Goal: Transaction & Acquisition: Purchase product/service

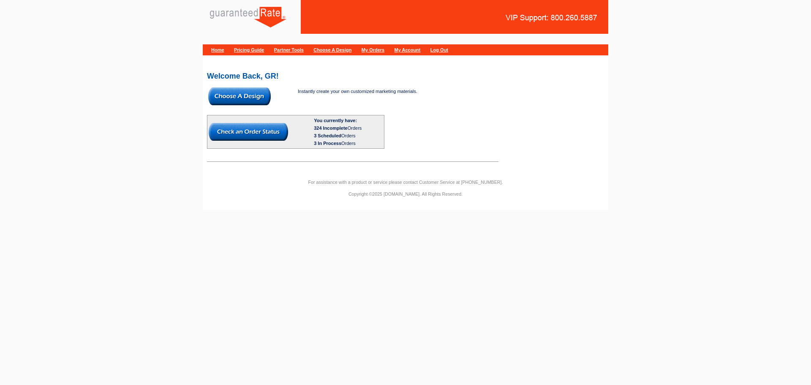
click at [237, 102] on img at bounding box center [239, 96] width 63 height 18
click at [248, 98] on img at bounding box center [239, 96] width 63 height 18
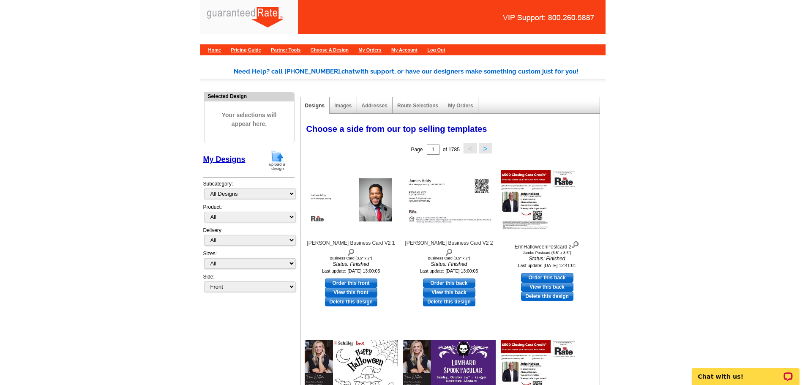
click at [276, 166] on img at bounding box center [277, 161] width 22 height 22
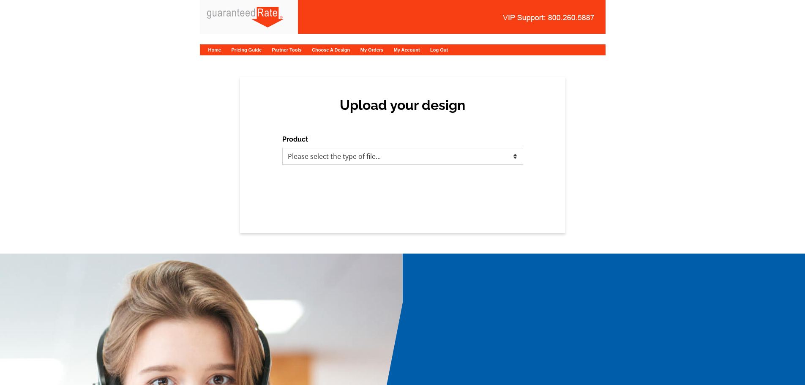
click at [428, 159] on select "Please select the type of file... Postcards Calendars Business Cards Letters an…" at bounding box center [402, 156] width 241 height 17
select select "1"
click at [282, 148] on select "Please select the type of file... Postcards Calendars Business Cards Letters an…" at bounding box center [402, 156] width 241 height 17
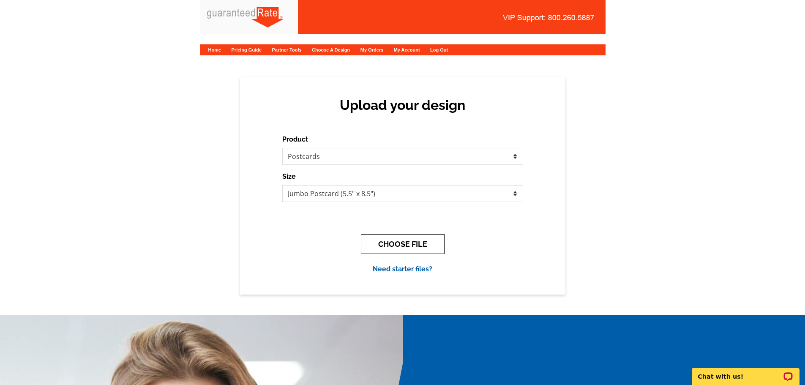
click at [377, 244] on button "CHOOSE FILE" at bounding box center [403, 244] width 84 height 20
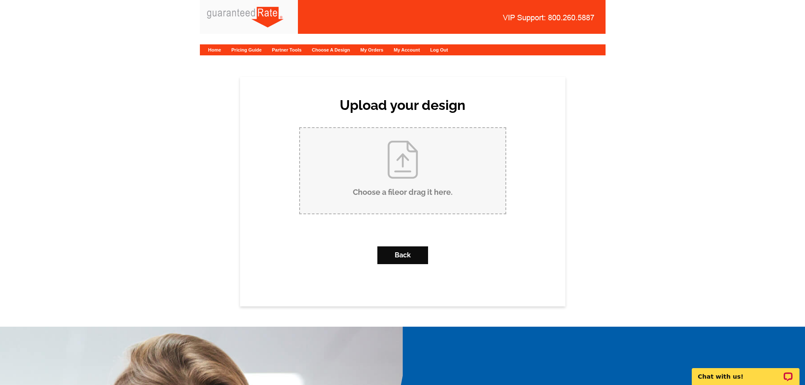
click at [408, 140] on input "Choose a file or drag it here ." at bounding box center [402, 170] width 205 height 85
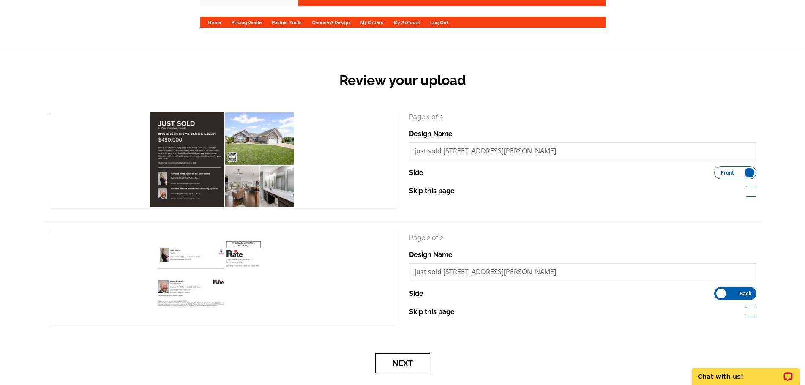
scroll to position [42, 0]
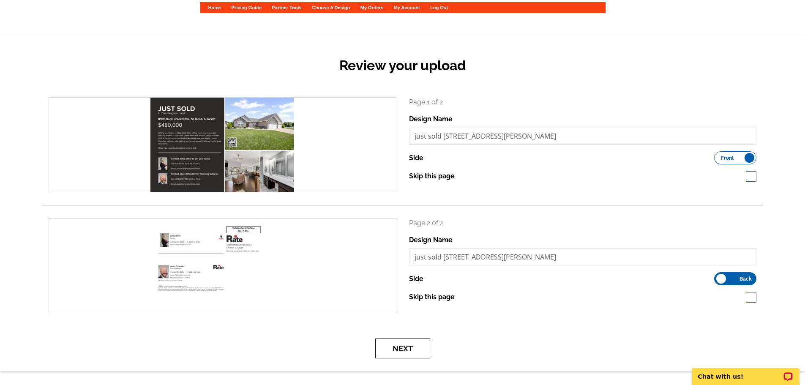
click at [398, 352] on button "Next" at bounding box center [402, 348] width 55 height 20
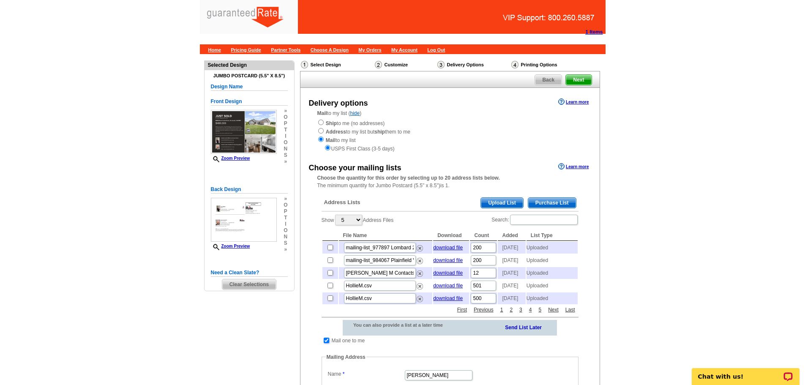
click at [326, 343] on input "checkbox" at bounding box center [326, 340] width 5 height 5
checkbox input "false"
click at [550, 198] on span "Purchase List" at bounding box center [552, 203] width 48 height 10
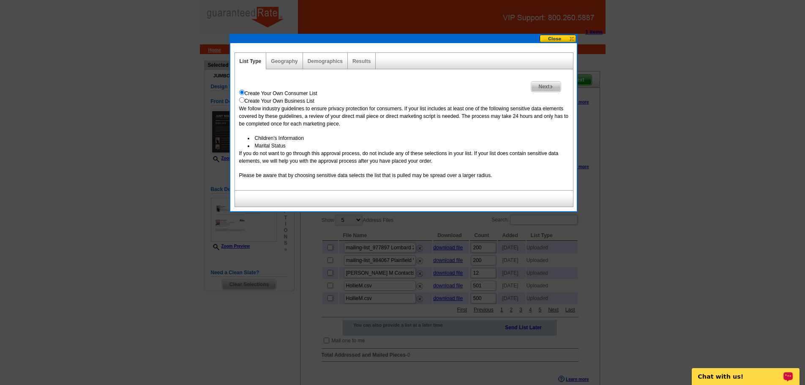
click at [277, 65] on div "Geography" at bounding box center [284, 61] width 36 height 16
click at [283, 63] on link "Geography" at bounding box center [284, 61] width 27 height 6
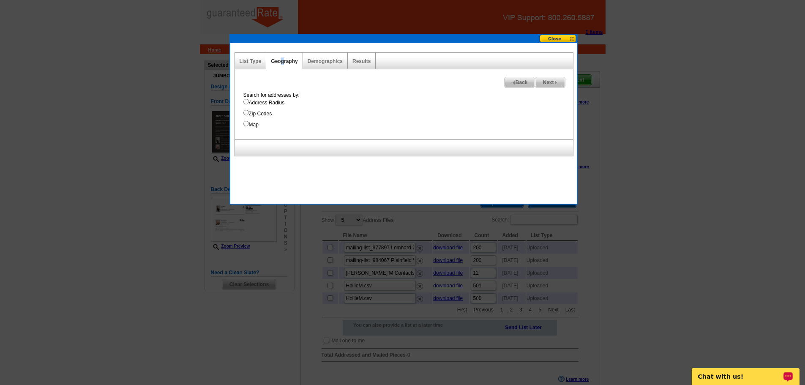
click at [245, 101] on input "Address Radius" at bounding box center [245, 101] width 5 height 5
radio input "true"
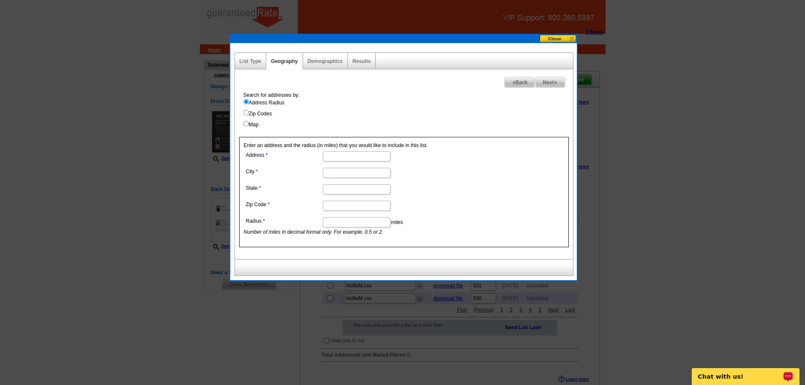
click at [336, 155] on input "Address" at bounding box center [357, 156] width 68 height 10
paste input "8909 Rock Creek Drive"
type input "8909 Rock Creek Drive"
click at [333, 174] on input "City" at bounding box center [357, 173] width 68 height 10
type input "St Jacob"
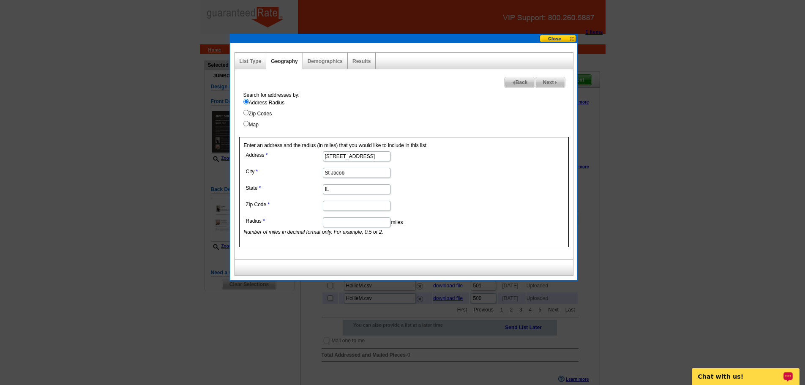
type input "IL"
type input "62281"
type input ".1"
click at [364, 66] on div "Results" at bounding box center [362, 61] width 28 height 16
click at [365, 65] on div "Results" at bounding box center [362, 61] width 28 height 16
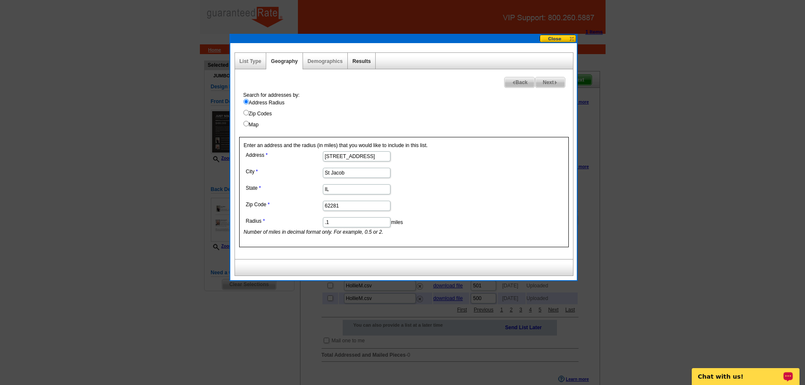
click at [365, 61] on link "Results" at bounding box center [361, 61] width 18 height 6
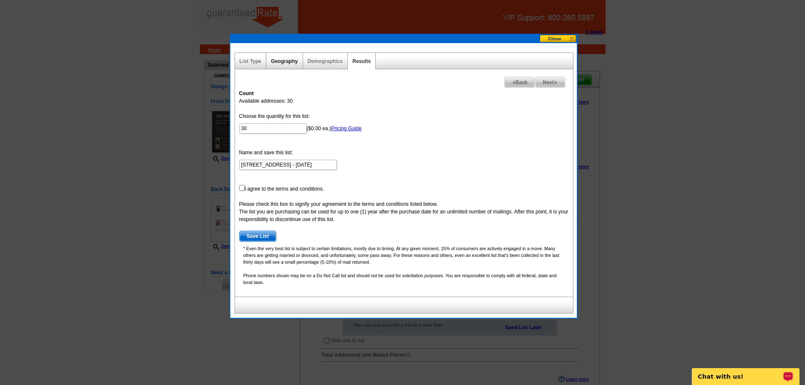
click at [272, 62] on link "Geography" at bounding box center [284, 61] width 27 height 6
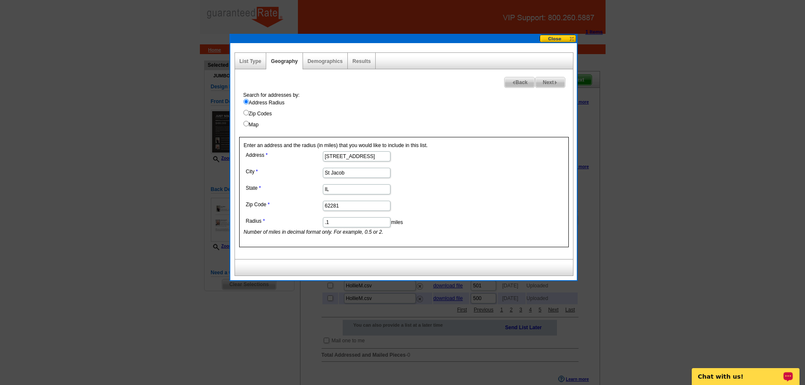
click at [339, 229] on icon "Number of miles in decimal format only. For example, 0.5 or 2." at bounding box center [314, 232] width 140 height 6
click at [339, 223] on input ".1" at bounding box center [357, 222] width 68 height 10
type input ".15"
drag, startPoint x: 372, startPoint y: 49, endPoint x: 362, endPoint y: 63, distance: 17.8
click at [371, 49] on div "List Type Geography Map Demographics Results Next Back Search for addresses by:…" at bounding box center [403, 161] width 346 height 237
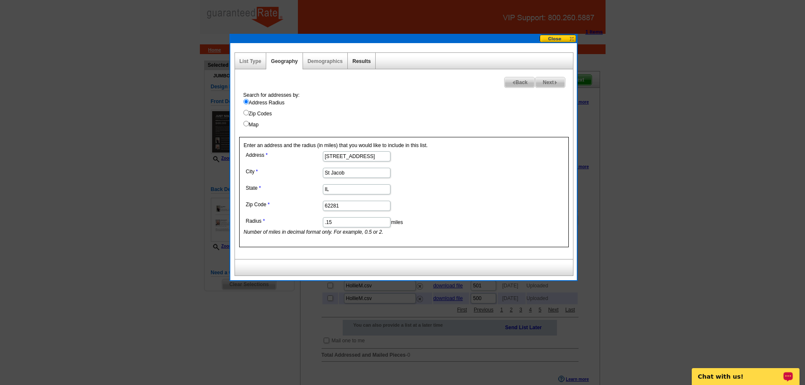
click at [362, 63] on link "Results" at bounding box center [361, 61] width 18 height 6
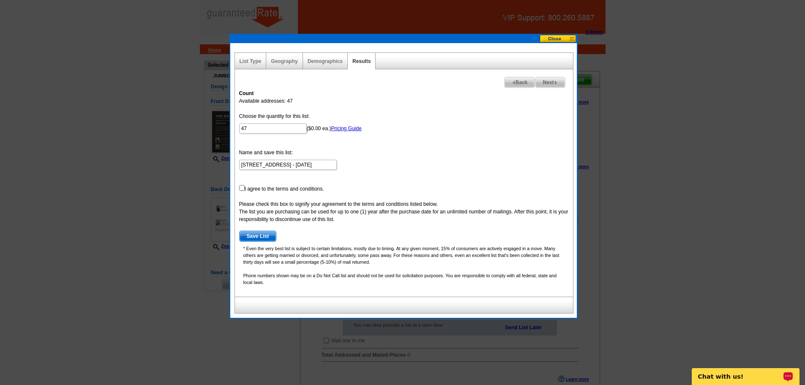
click at [287, 64] on div "Geography" at bounding box center [284, 61] width 36 height 16
click at [285, 62] on link "Geography" at bounding box center [284, 61] width 27 height 6
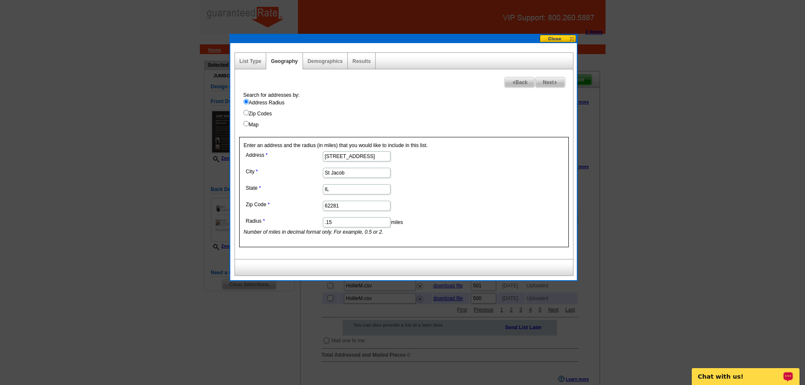
click at [341, 216] on dd ".15 miles Number of miles in decimal format only. For example, 0.5 or 2." at bounding box center [356, 225] width 225 height 21
click at [343, 218] on input ".15" at bounding box center [357, 222] width 68 height 10
type input ".17"
click at [362, 120] on div "Search for addresses by: Address Radius Zip Codes Map" at bounding box center [406, 109] width 334 height 37
click at [366, 59] on link "Results" at bounding box center [361, 61] width 18 height 6
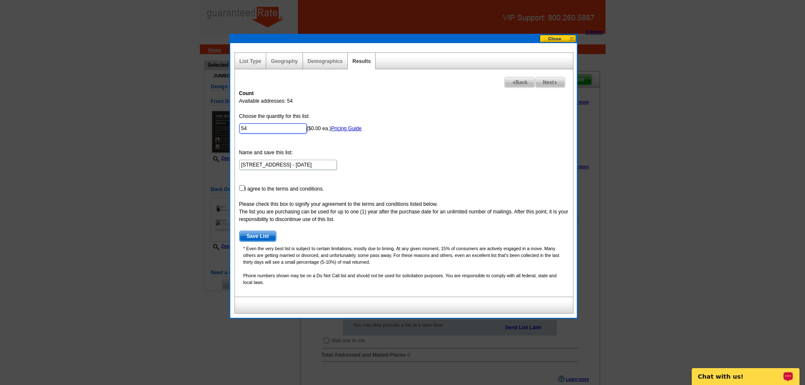
click at [270, 126] on input "54" at bounding box center [273, 128] width 68 height 10
type input "50"
click at [240, 187] on input "checkbox" at bounding box center [241, 187] width 5 height 5
checkbox input "true"
click at [251, 232] on span "Save List" at bounding box center [258, 236] width 37 height 10
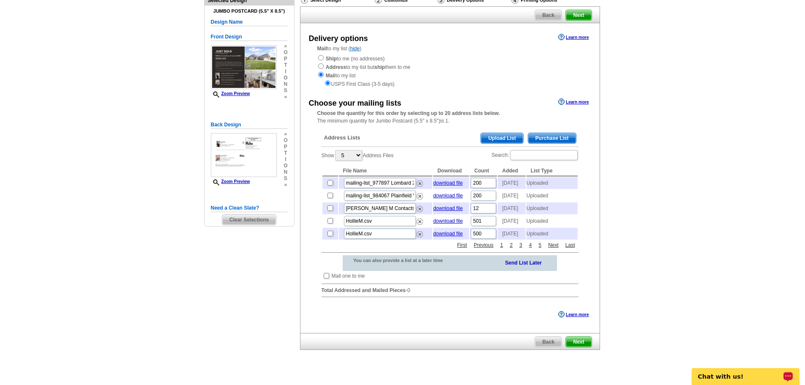
scroll to position [84, 0]
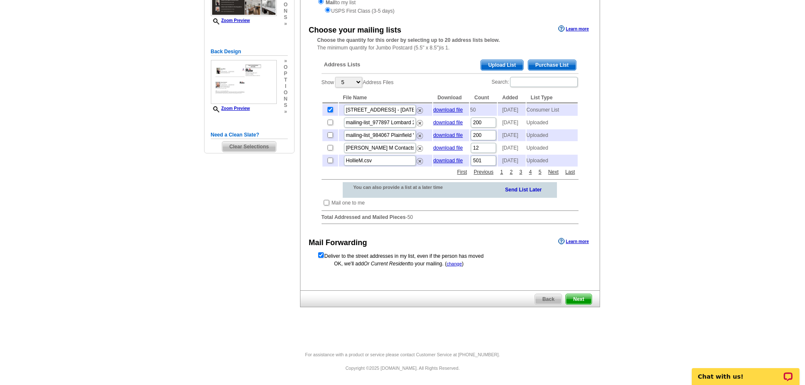
scroll to position [155, 0]
click at [583, 297] on span "Next" at bounding box center [578, 299] width 25 height 10
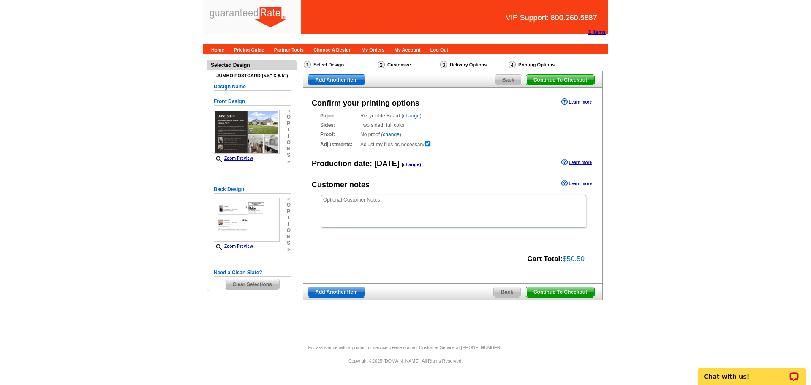
click at [563, 292] on span "Continue To Checkout" at bounding box center [560, 292] width 68 height 10
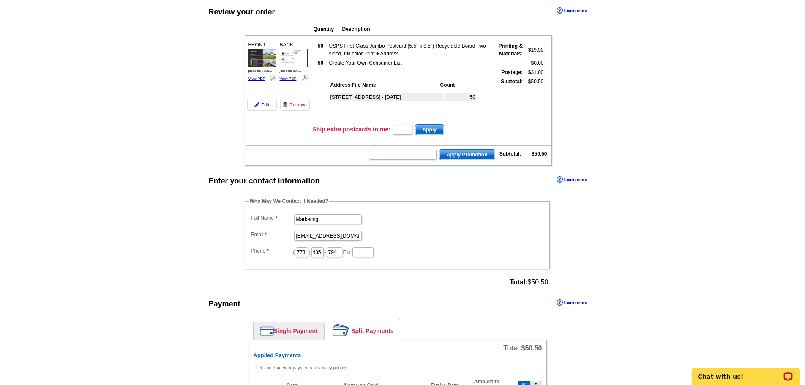
scroll to position [84, 0]
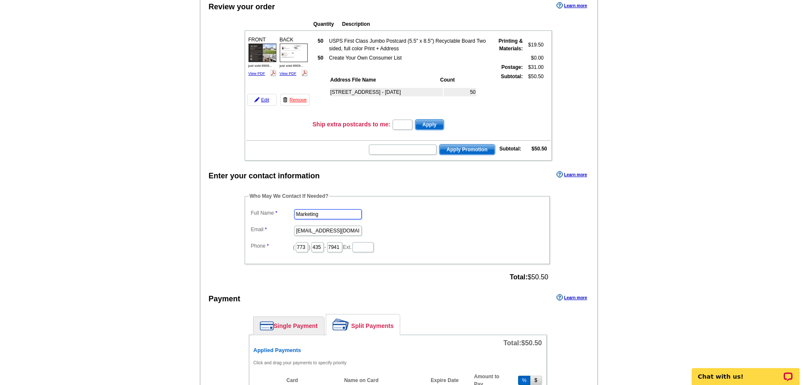
drag, startPoint x: 325, startPoint y: 218, endPoint x: 168, endPoint y: 186, distance: 160.7
click at [167, 190] on main "Add Another Item Checkout Order Name: My Order 2025-10-03 Save Order Review you…" at bounding box center [402, 393] width 805 height 846
type input "Ellie Faunce"
type input "ellie.faunce@rate.com"
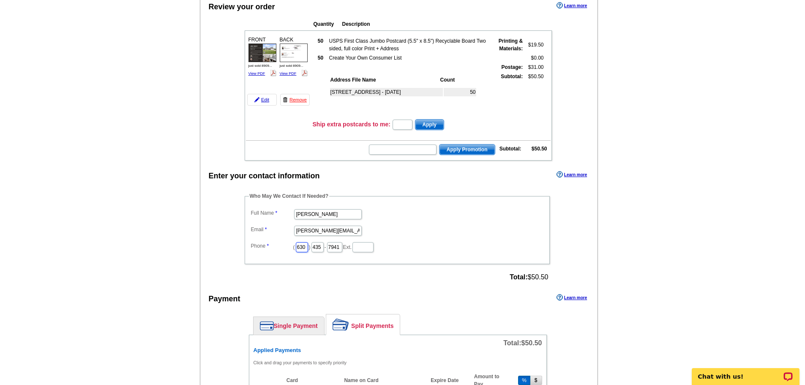
type input "630"
type input "487"
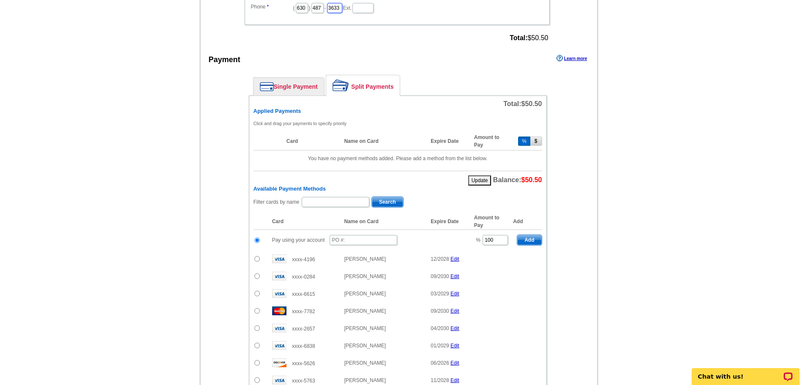
scroll to position [338, 0]
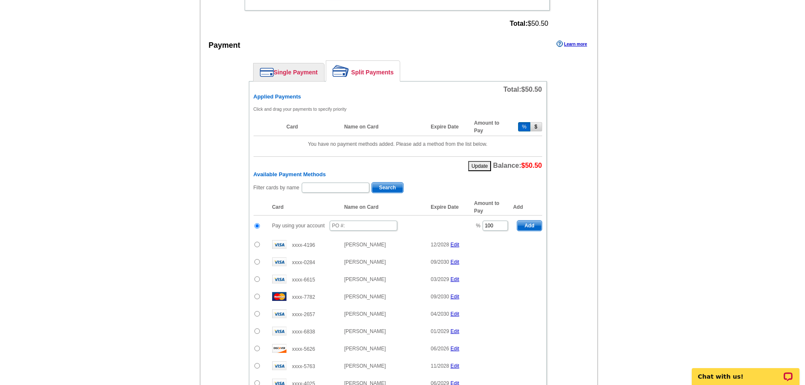
type input "3633"
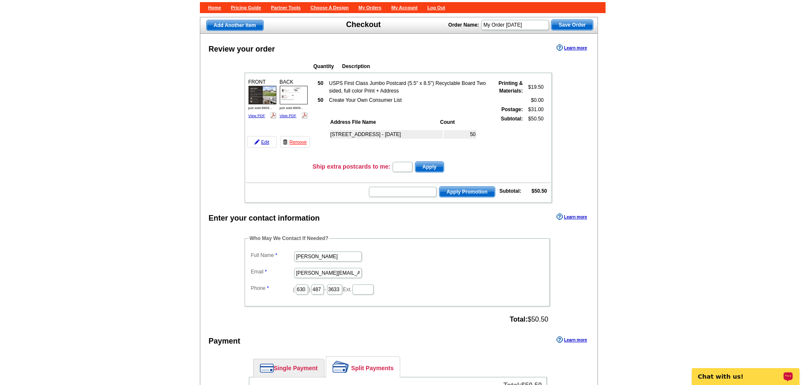
scroll to position [0, 0]
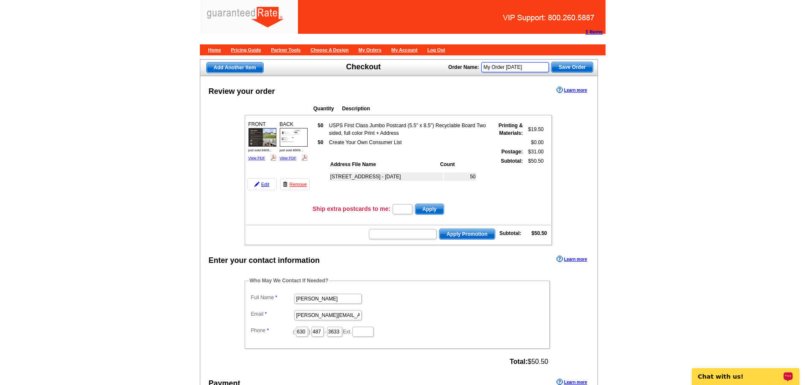
click at [534, 70] on input "My Order 2025-10-03" at bounding box center [515, 67] width 68 height 10
type input "My Order 2025-10-03 - jason"
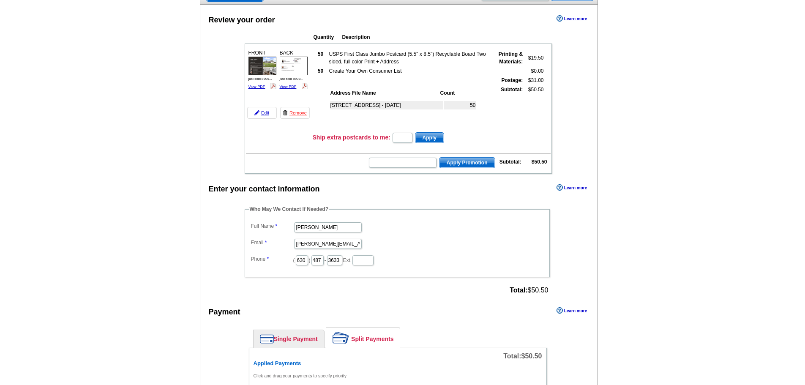
scroll to position [0, 0]
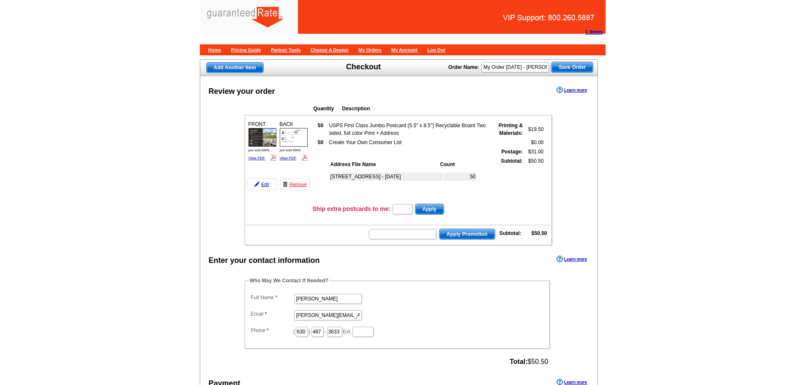
click at [563, 70] on span "Save Order" at bounding box center [571, 67] width 41 height 10
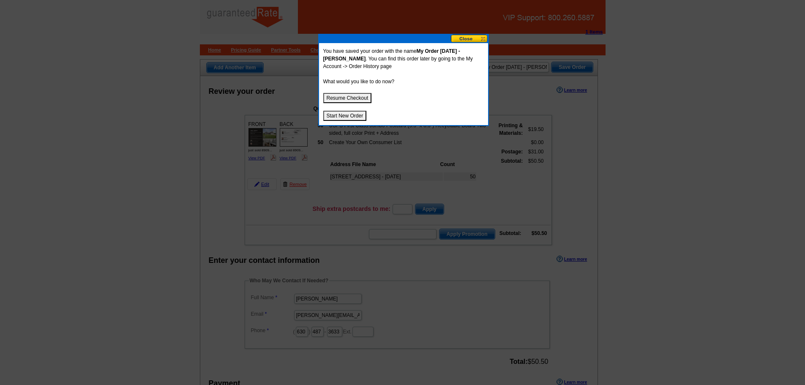
click at [345, 116] on button "Start New Order" at bounding box center [345, 116] width 44 height 10
